Goal: Task Accomplishment & Management: Use online tool/utility

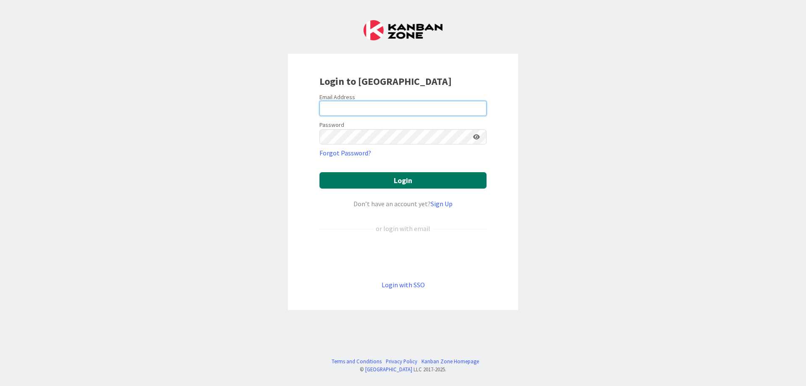
type input "[EMAIL_ADDRESS][DOMAIN_NAME]"
click at [403, 178] on button "Login" at bounding box center [402, 180] width 167 height 16
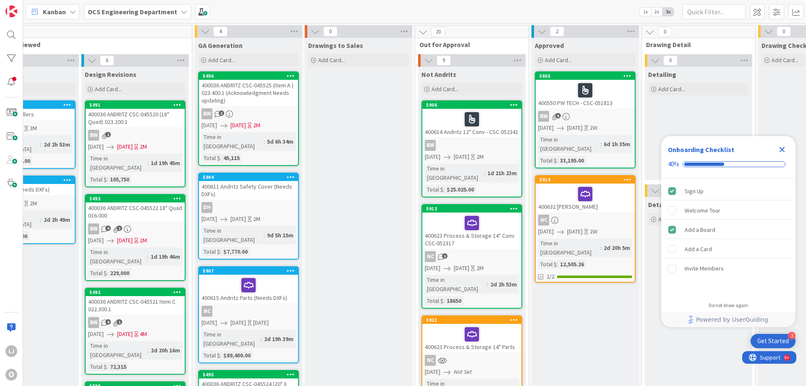
scroll to position [0, 201]
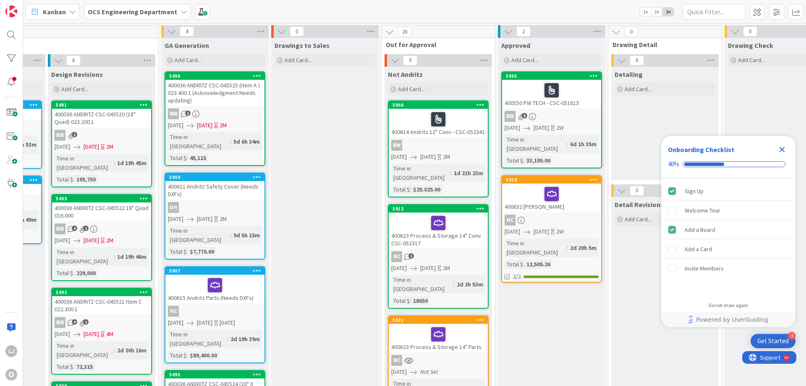
click at [784, 148] on icon "Close Checklist" at bounding box center [782, 149] width 5 height 5
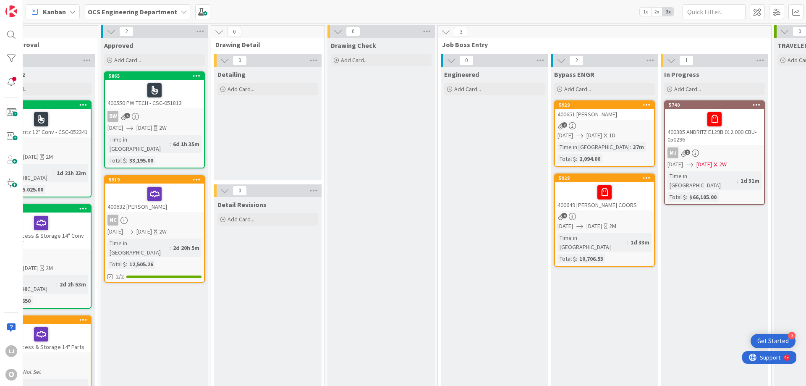
scroll to position [0, 638]
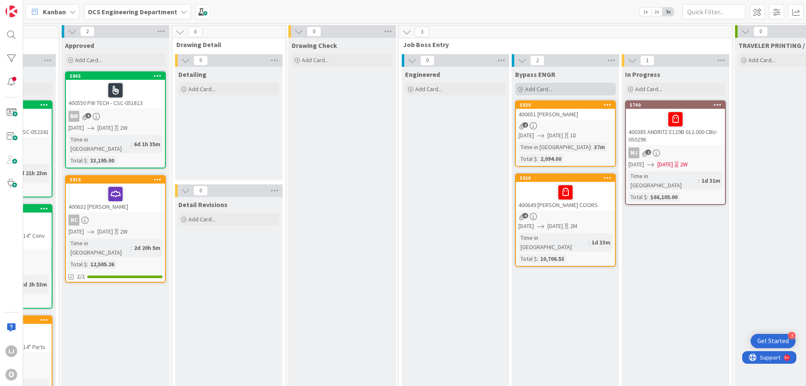
click at [545, 89] on span "Add Card..." at bounding box center [538, 89] width 27 height 8
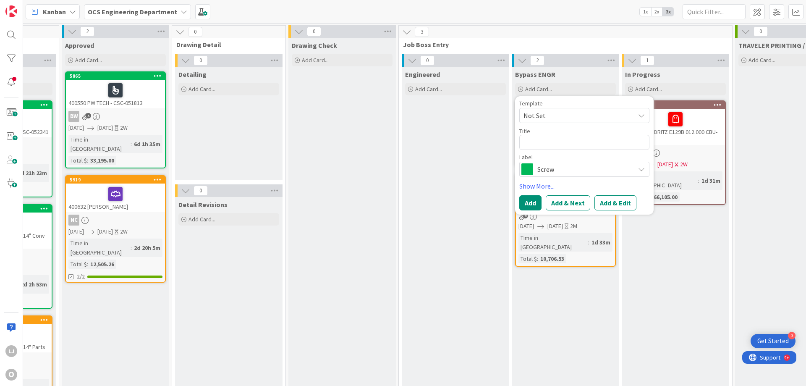
type textarea "x"
type textarea "4"
type textarea "x"
type textarea "40"
type textarea "x"
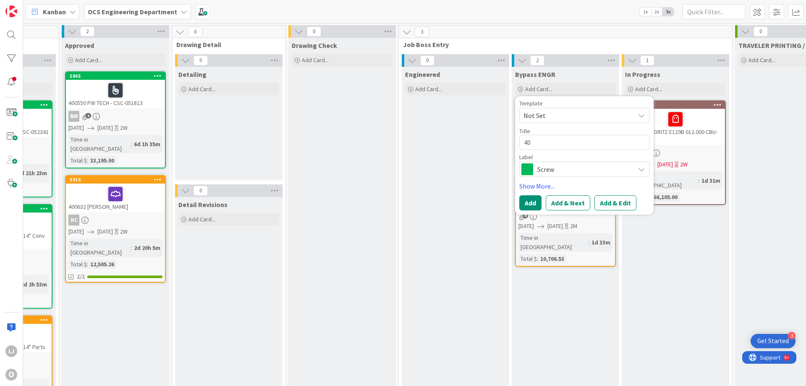
type textarea "400"
type textarea "x"
type textarea "4006"
type textarea "x"
type textarea "40065"
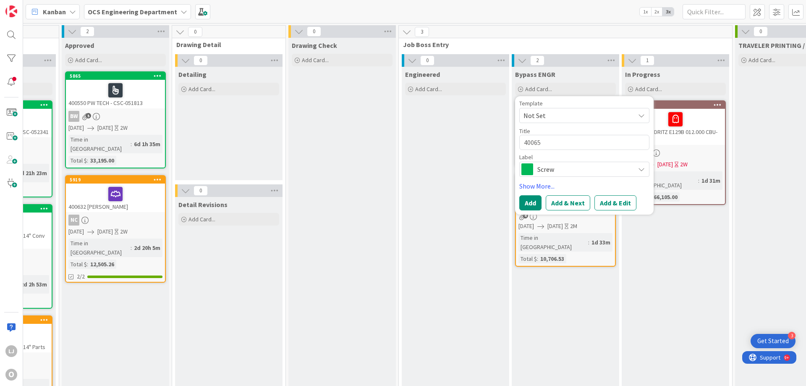
type textarea "x"
type textarea "400652"
type textarea "x"
type textarea "400652"
type textarea "x"
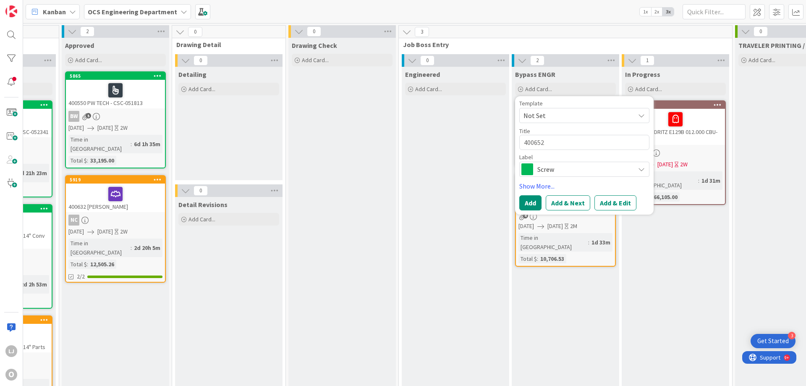
type textarea "400652 A"
type textarea "x"
type textarea "400652 Al"
type textarea "x"
type textarea "400652 All"
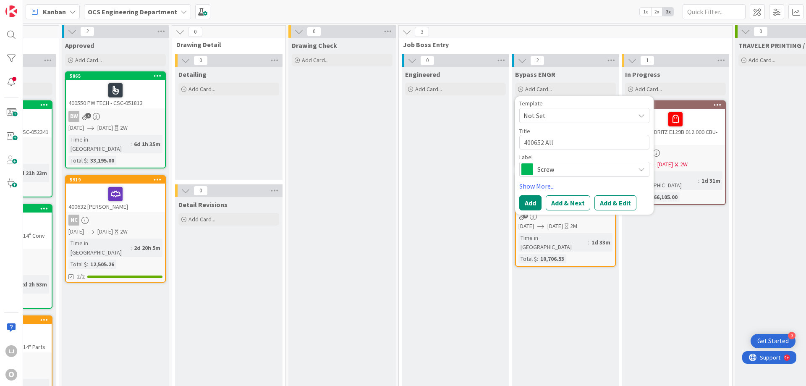
type textarea "x"
type textarea "400652 Allo"
type textarea "x"
type textarea "400652 Alloy"
type textarea "x"
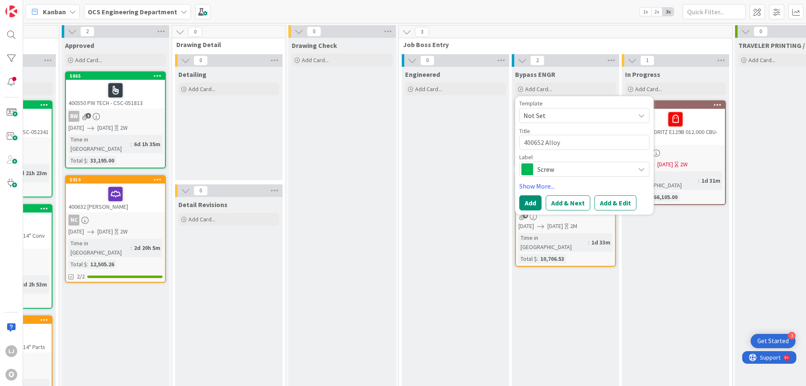
type textarea "400652 Alloy"
type textarea "x"
type textarea "400652 Alloy P"
type textarea "x"
type textarea "400652 Alloy Pr"
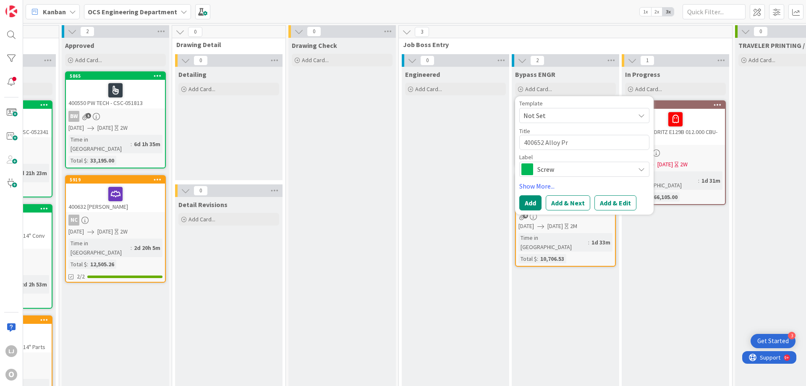
type textarea "x"
type textarea "400652 Alloy Pro"
type textarea "x"
type textarea "400652 Alloy Proc"
type textarea "x"
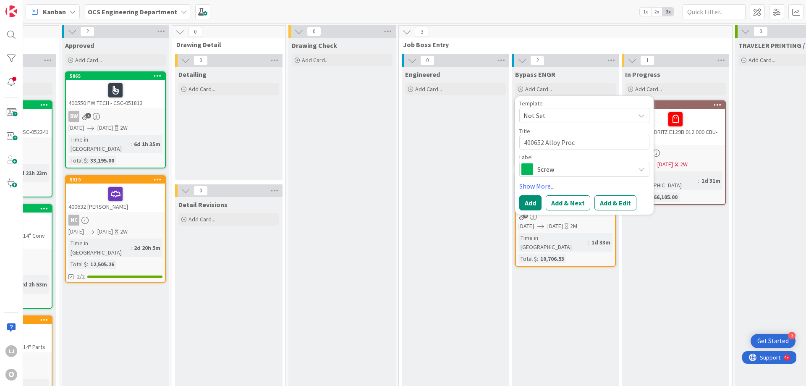
type textarea "400652 Alloy Proce"
type textarea "x"
type textarea "400652 Alloy Proces"
type textarea "x"
type textarea "400652 Alloy Process"
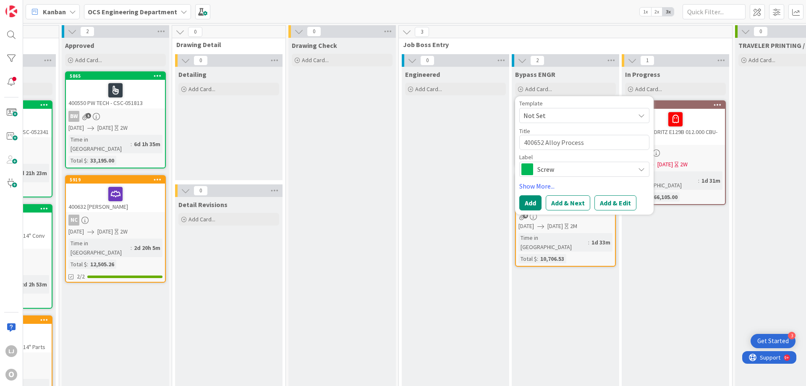
type textarea "x"
type textarea "400652 Alloy Process"
type textarea "x"
type textarea "400652 Alloy Process P"
type textarea "x"
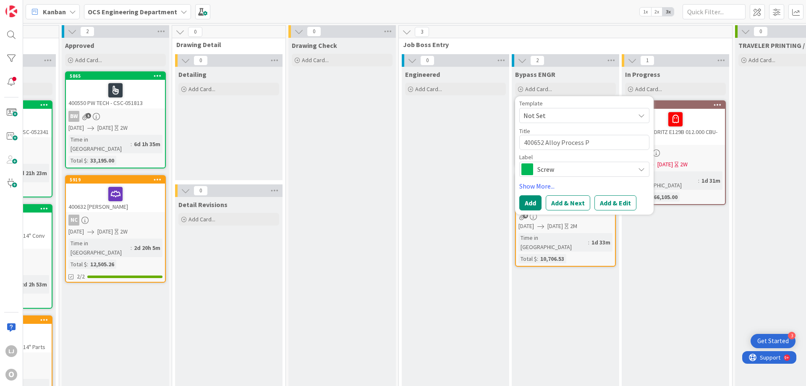
type textarea "400652 Alloy Process Pa"
type textarea "x"
type textarea "400652 Alloy Process Par"
type textarea "x"
type textarea "400652 Alloy Process Part"
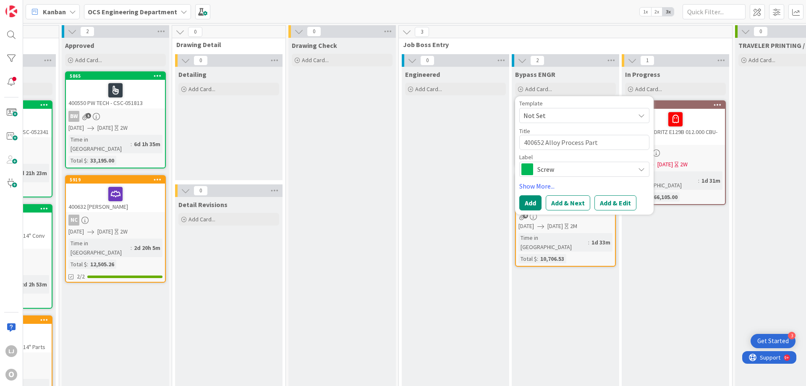
type textarea "x"
type textarea "400652 Alloy Process Par"
type textarea "x"
type textarea "400652 Alloy Process Pa"
type textarea "x"
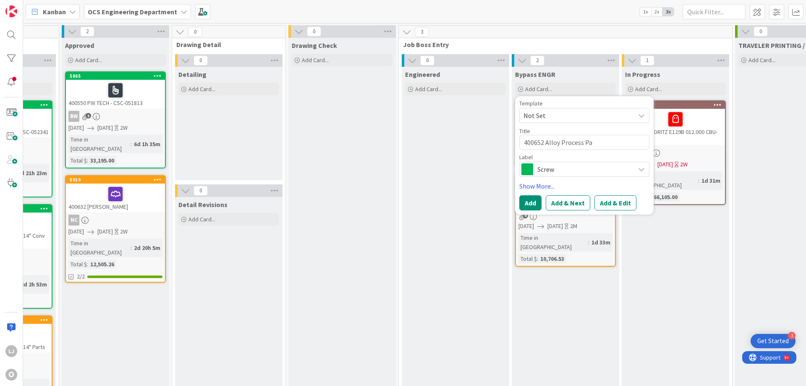
type textarea "400652 Alloy Process P"
type textarea "x"
type textarea "400652 Alloy Process"
type textarea "x"
type textarea "400652 Alloy Process B"
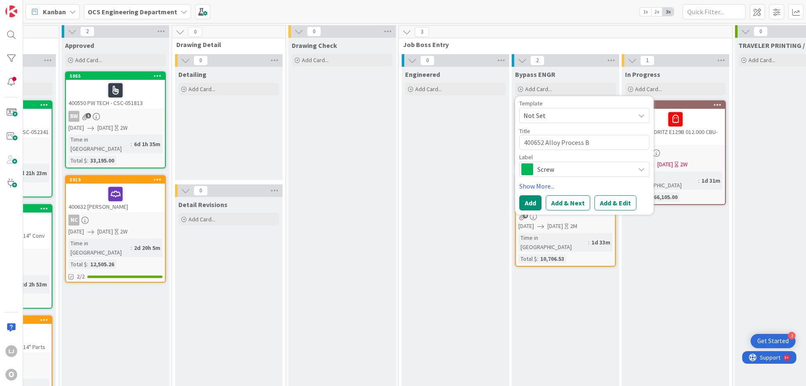
type textarea "x"
type textarea "400652 Alloy Process Br"
type textarea "x"
type textarea "400652 Alloy Process Brg"
type textarea "x"
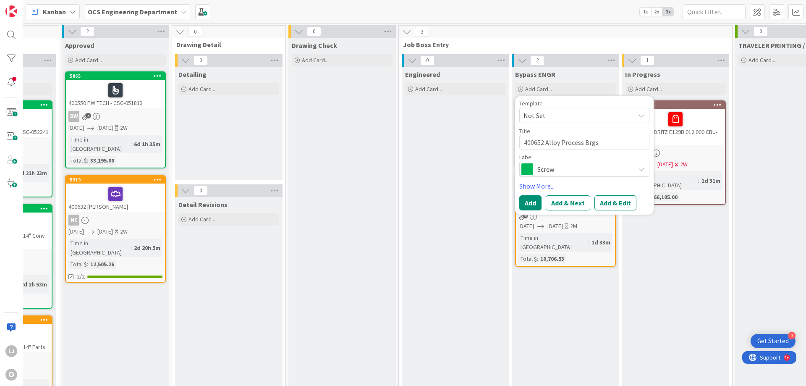
type textarea "400652 Alloy Process Brgs"
click at [641, 166] on icon at bounding box center [641, 169] width 7 height 7
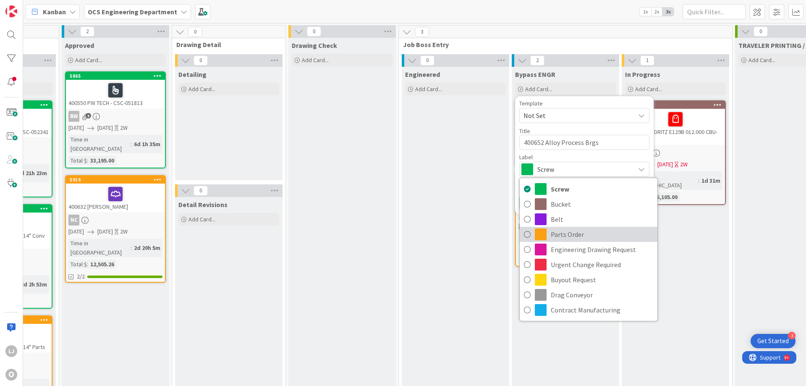
click at [573, 234] on span "Parts Order" at bounding box center [602, 234] width 102 height 13
type textarea "x"
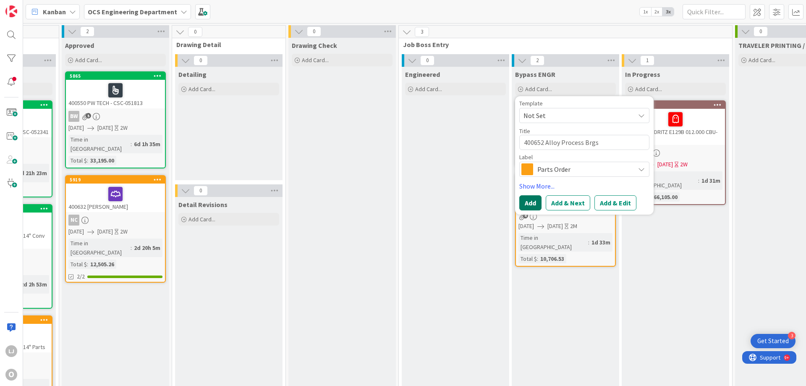
click at [526, 199] on button "Add" at bounding box center [530, 202] width 22 height 15
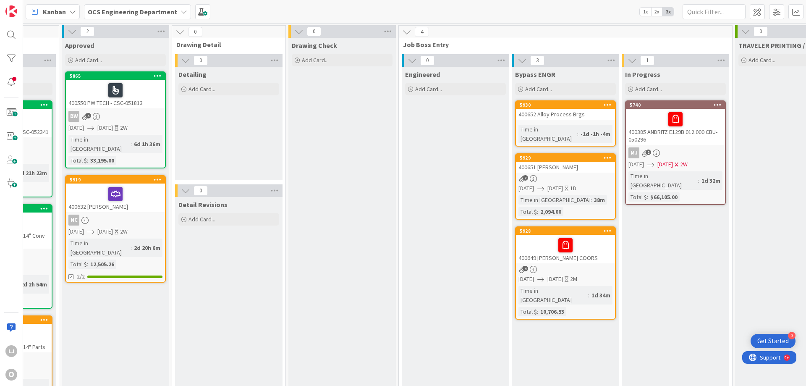
click at [552, 116] on div "400652 Alloy Process Brgs" at bounding box center [565, 114] width 99 height 11
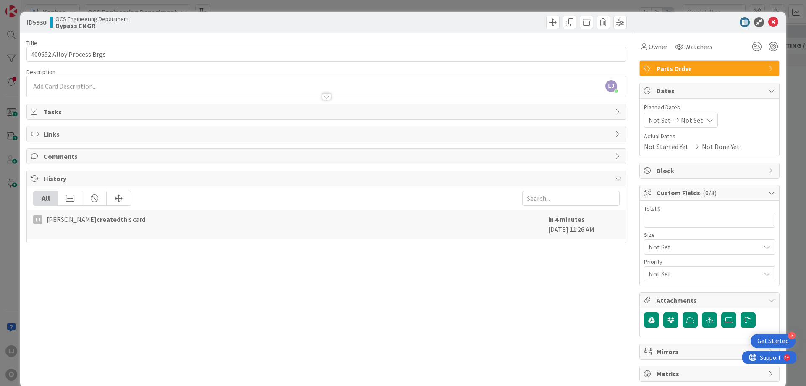
click at [656, 120] on span "Not Set" at bounding box center [660, 120] width 22 height 10
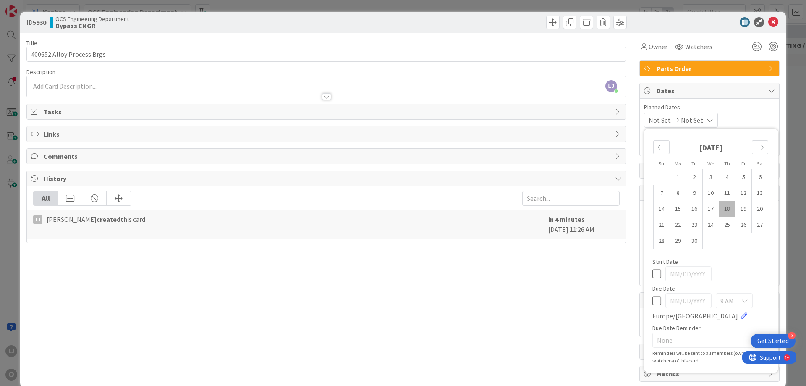
click at [719, 207] on td "18" at bounding box center [727, 209] width 16 height 16
type input "[DATE]"
click at [696, 119] on span "Not Set" at bounding box center [690, 120] width 22 height 10
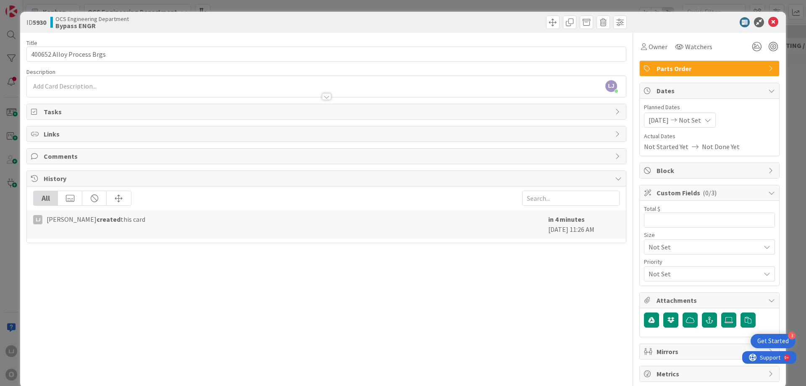
click at [711, 119] on icon at bounding box center [707, 120] width 7 height 7
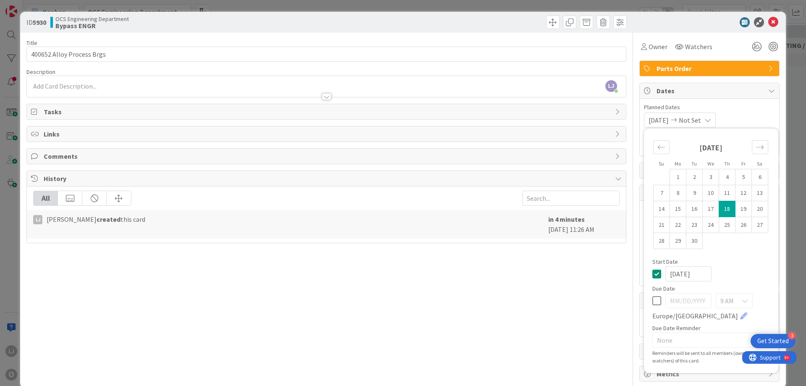
click at [721, 207] on td "18" at bounding box center [727, 209] width 16 height 16
type input "[DATE]"
click at [735, 108] on span "Planned Dates" at bounding box center [709, 107] width 131 height 9
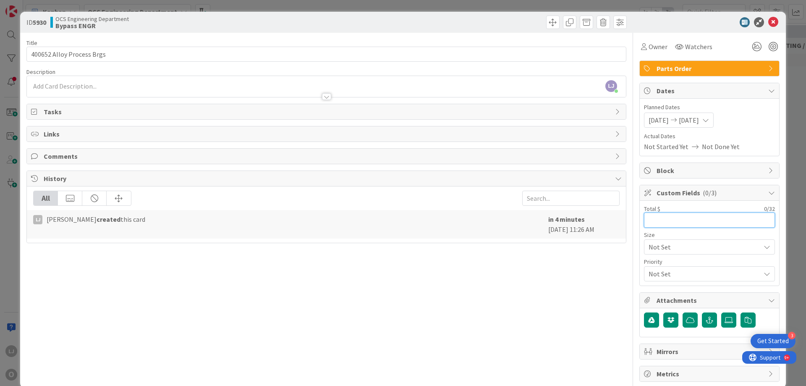
click at [659, 220] on input "text" at bounding box center [709, 219] width 131 height 15
type input "$936.50"
click at [768, 19] on icon at bounding box center [773, 22] width 10 height 10
